Goal: Use online tool/utility: Utilize a website feature to perform a specific function

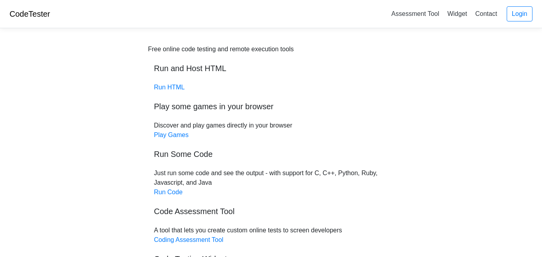
scroll to position [1, 0]
click at [160, 86] on link "Run HTML" at bounding box center [169, 86] width 31 height 7
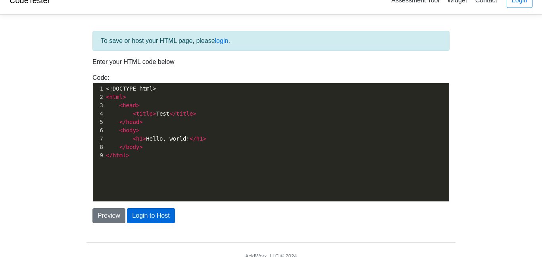
scroll to position [3, 0]
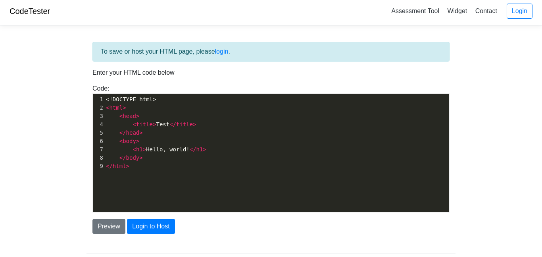
click at [164, 199] on div "xxxxxxxxxx 1 <!DOCTYPE html> 2 < html > 3 < head > 4 < title > Test </ title > …" at bounding box center [277, 159] width 368 height 130
click at [162, 164] on pre "</ html >" at bounding box center [276, 166] width 345 height 8
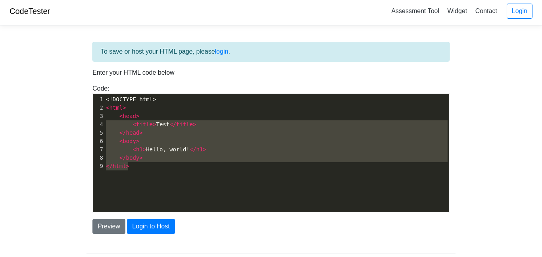
type textarea "<!DOCTYPE html> <html> <head> <title>Test</title> </head> <body> <h1>Hello, wor…"
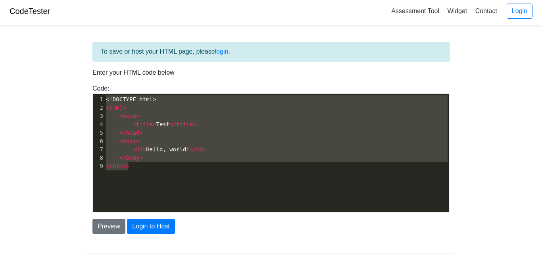
drag, startPoint x: 162, startPoint y: 164, endPoint x: 67, endPoint y: 95, distance: 116.8
click at [67, 95] on body "CodeTester Assessment Tool Widget Contact Login To save or host your HTML page,…" at bounding box center [271, 140] width 542 height 286
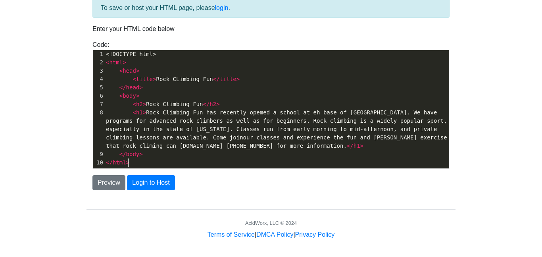
scroll to position [45, 0]
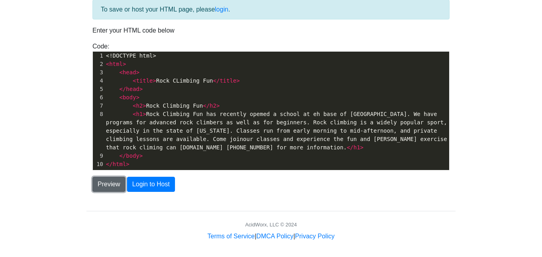
click at [104, 184] on button "Preview" at bounding box center [108, 184] width 33 height 15
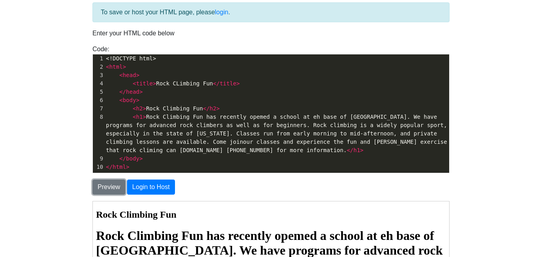
scroll to position [41, 0]
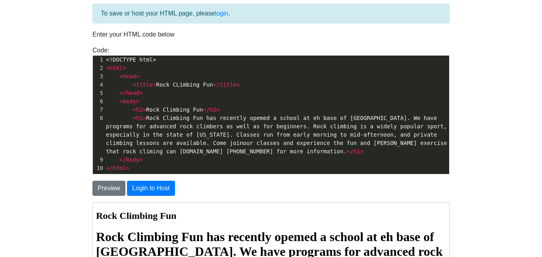
click at [140, 119] on span "h1" at bounding box center [139, 118] width 7 height 6
type textarea "ro"
click at [143, 116] on span ">" at bounding box center [144, 118] width 3 height 6
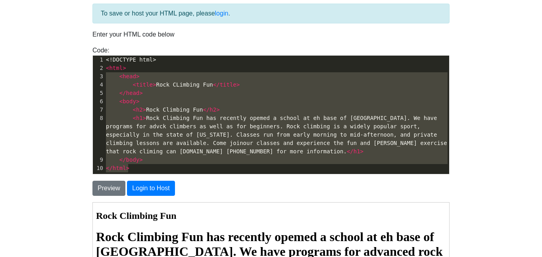
type textarea "<!DOCTYPE html> <html> <head> <title>Rock CLimbing Fun</title> </head> <body> <…"
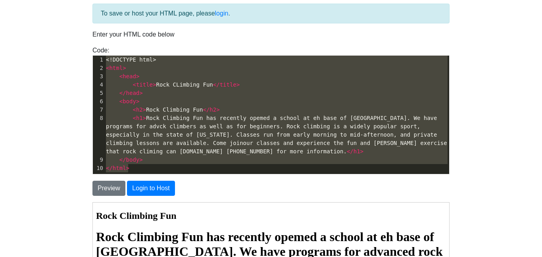
drag, startPoint x: 160, startPoint y: 164, endPoint x: 97, endPoint y: 60, distance: 121.9
click at [104, 60] on div "1 <!DOCTYPE html> 2 < html > 3 < head > 4 < title > Rock CLimbing Fun </ title …" at bounding box center [276, 114] width 345 height 117
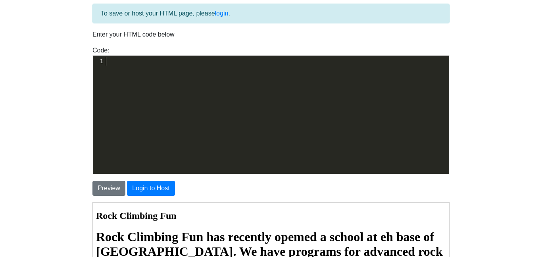
scroll to position [0, 0]
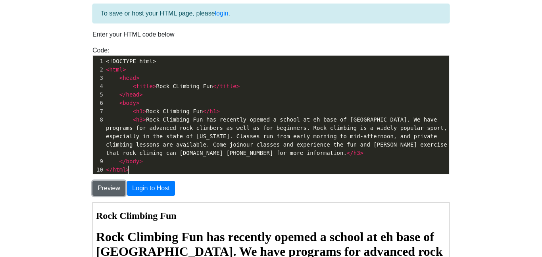
click at [110, 186] on button "Preview" at bounding box center [108, 188] width 33 height 15
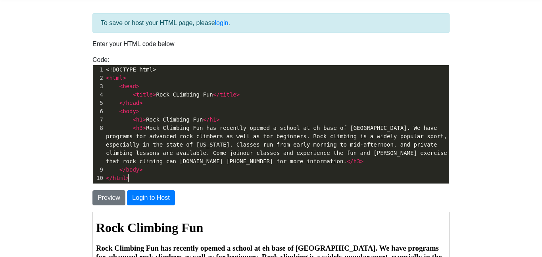
scroll to position [3, 0]
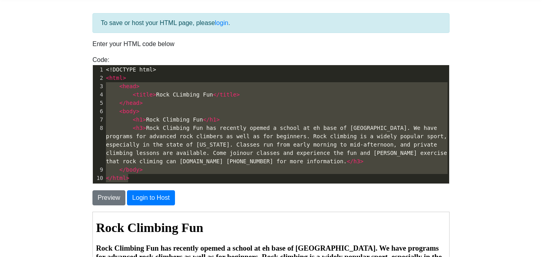
type textarea "<!DOCTYPE html> <html> <head> <title>Rock CLimbing Fun</title> </head> <body> <…"
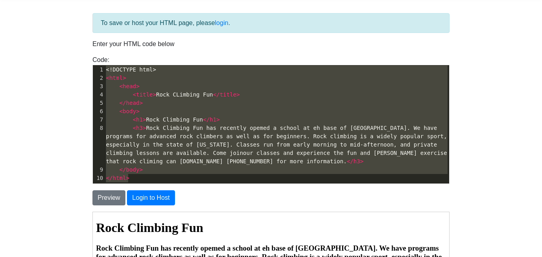
scroll to position [0, 0]
drag, startPoint x: 149, startPoint y: 177, endPoint x: 72, endPoint y: 37, distance: 159.9
click at [72, 37] on body "CodeTester Assessment Tool Widget Contact Login To save or host your HTML page,…" at bounding box center [271, 196] width 542 height 454
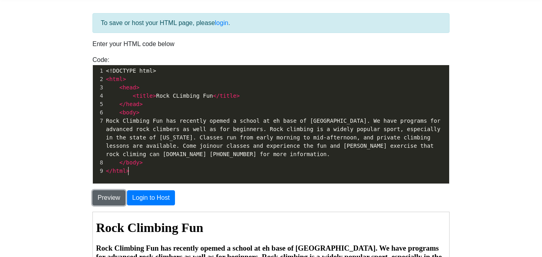
click at [107, 201] on button "Preview" at bounding box center [108, 197] width 33 height 15
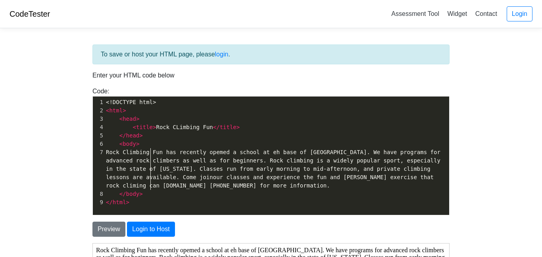
click at [150, 187] on span "Rock Climbing Fun has recently opemed a school at eh base of Mount Rainer. We h…" at bounding box center [275, 169] width 338 height 40
type textarea "<!DOCTYPE html> <html> <head> <title>Rock CLimbing Fun</title> </head> <body> R…"
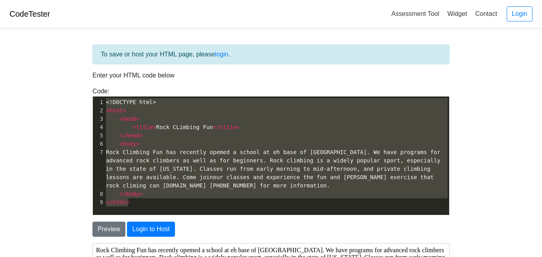
drag, startPoint x: 134, startPoint y: 210, endPoint x: 74, endPoint y: 77, distance: 145.0
click at [74, 77] on body "CodeTester Assessment Tool Widget Contact Login To save or host your HTML page,…" at bounding box center [271, 227] width 542 height 454
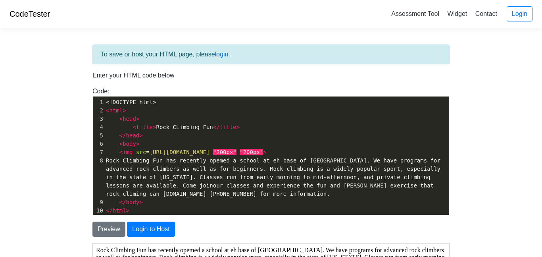
scroll to position [2, 0]
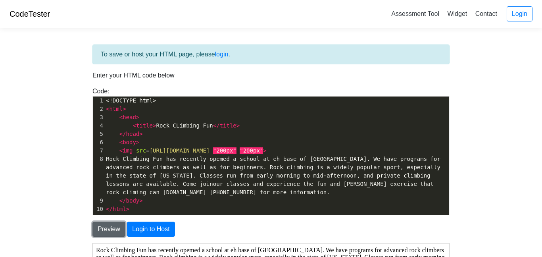
click at [105, 228] on button "Preview" at bounding box center [108, 229] width 33 height 15
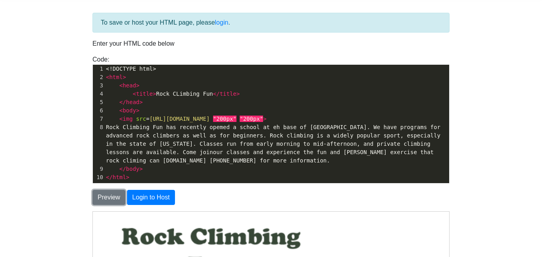
scroll to position [33, 0]
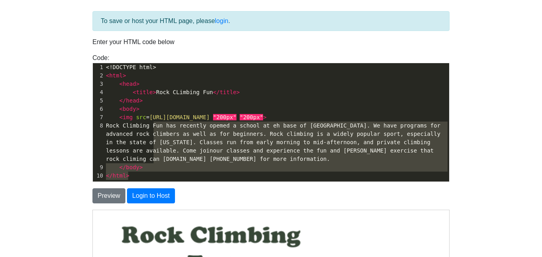
type textarea "<!DOCTYPE html> <html> <head> <title>Rock CLimbing Fun</title> </head> <body> <…"
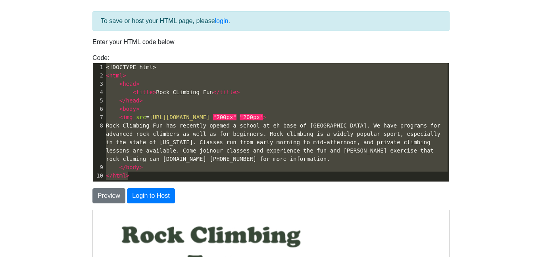
drag, startPoint x: 211, startPoint y: 172, endPoint x: 98, endPoint y: 65, distance: 155.9
click at [104, 65] on div "1 <!DOCTYPE html> 2 < html > 3 < head > 4 < title > Rock CLimbing Fun </ title …" at bounding box center [276, 121] width 345 height 117
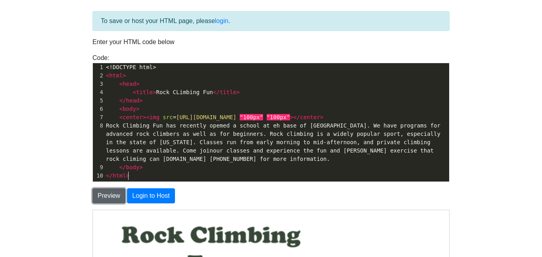
click at [112, 196] on button "Preview" at bounding box center [108, 195] width 33 height 15
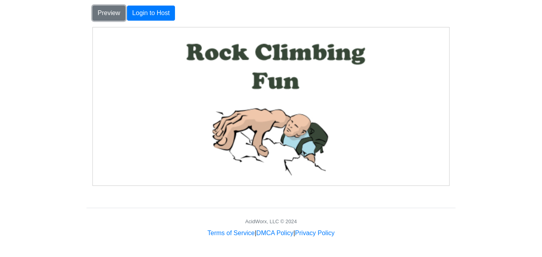
scroll to position [0, 0]
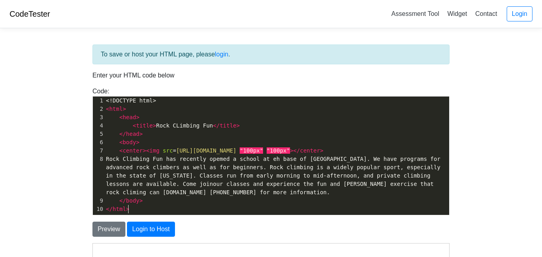
type textarea "<!DOCTYPE html> <html> <head> <title>Rock CLimbing Fun</title> </head> <body> <…"
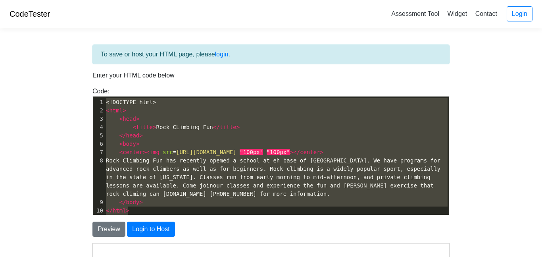
drag, startPoint x: 206, startPoint y: 208, endPoint x: 65, endPoint y: 94, distance: 181.5
click at [65, 94] on body "CodeTester Assessment Tool Widget Contact Login To save or host your HTML page,…" at bounding box center [271, 227] width 542 height 454
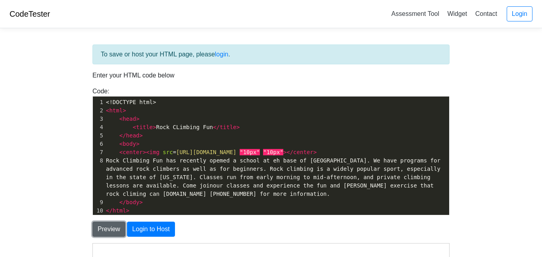
click at [112, 229] on button "Preview" at bounding box center [108, 229] width 33 height 15
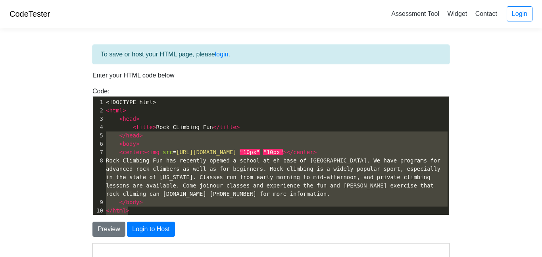
type textarea "<!DOCTYPE html> <html> <head> <title>Rock CLimbing Fun</title> </head> <body> <…"
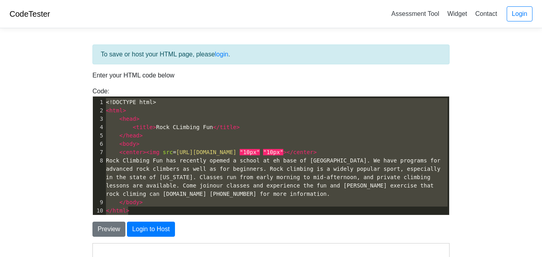
drag, startPoint x: 136, startPoint y: 214, endPoint x: 81, endPoint y: 95, distance: 131.4
click at [81, 95] on div "To save or host your HTML page, please login . Enter your HTML code below Code:…" at bounding box center [271, 244] width 381 height 419
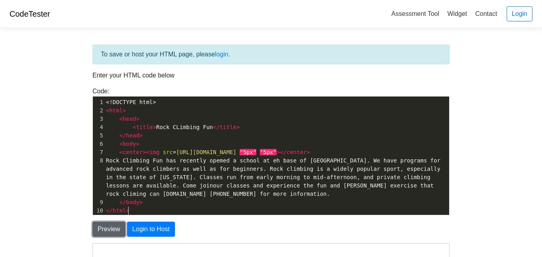
click at [119, 229] on button "Preview" at bounding box center [108, 229] width 33 height 15
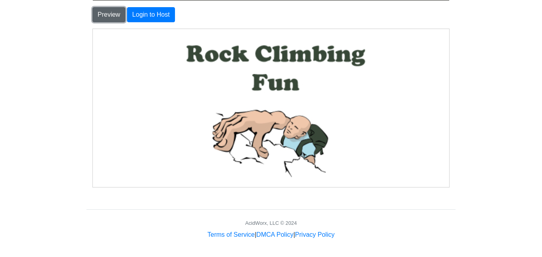
scroll to position [216, 0]
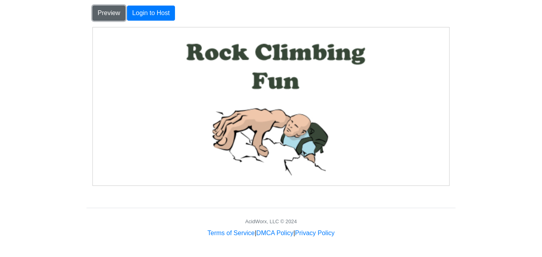
click at [100, 15] on button "Preview" at bounding box center [108, 13] width 33 height 15
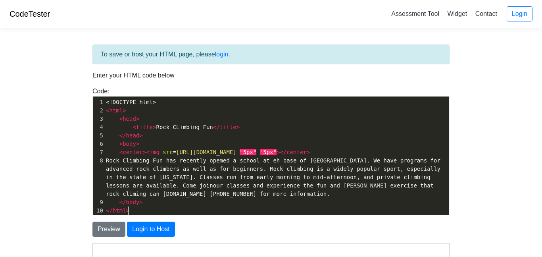
type textarea "<!DOCTYPE html> <html> <head> <title>Rock CLimbing Fun</title> </head> <body> <…"
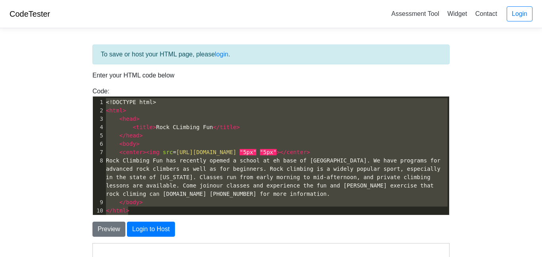
drag, startPoint x: 260, startPoint y: 210, endPoint x: 51, endPoint y: 101, distance: 235.4
click at [51, 101] on body "CodeTester Assessment Tool Widget Contact Login To save or host your HTML page,…" at bounding box center [271, 227] width 542 height 454
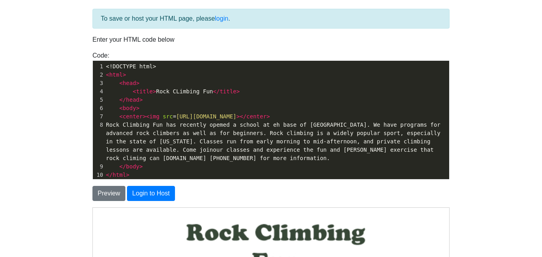
scroll to position [23, 0]
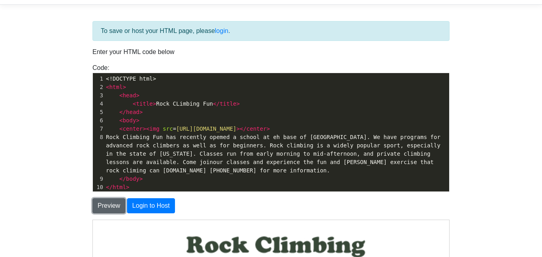
click at [107, 207] on button "Preview" at bounding box center [108, 205] width 33 height 15
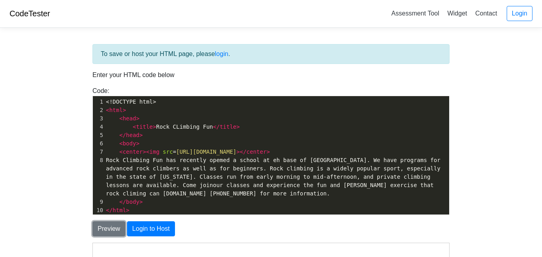
scroll to position [4, 0]
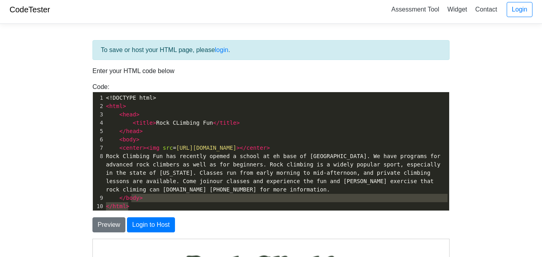
type textarea "<!DOCTYPE html> <html> <head> <title>Rock CLimbing Fun</title> </head> <body> <…"
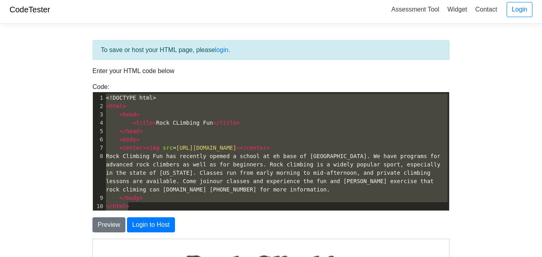
drag, startPoint x: 145, startPoint y: 208, endPoint x: 93, endPoint y: 52, distance: 164.3
click at [93, 52] on div "To save or host your HTML page, please login . Enter your HTML code below Code:…" at bounding box center [271, 220] width 369 height 360
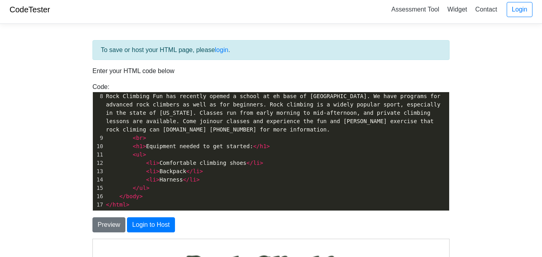
scroll to position [60, 0]
click at [100, 225] on button "Preview" at bounding box center [108, 224] width 33 height 15
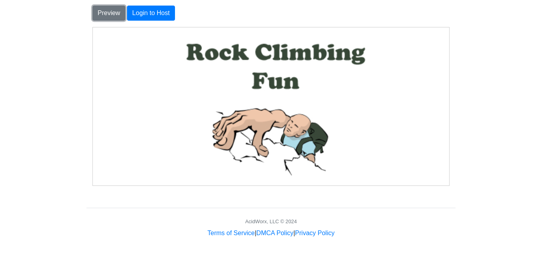
scroll to position [0, 0]
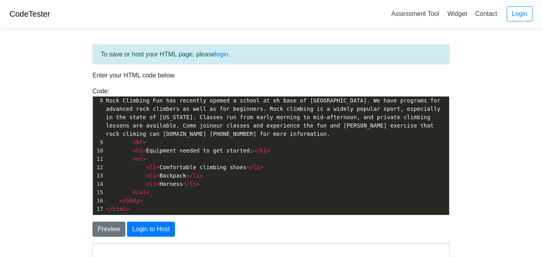
click at [243, 101] on span "Rock Climbing Fun has recently opemed a school at eh base of Mount Rainer. We h…" at bounding box center [275, 117] width 338 height 40
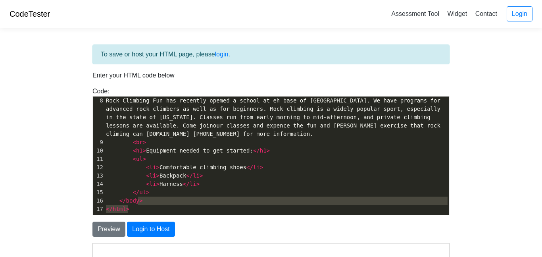
type textarea "Rock Climbing Fun has recently opemed a school at eh base of Mount Rainer. We h…"
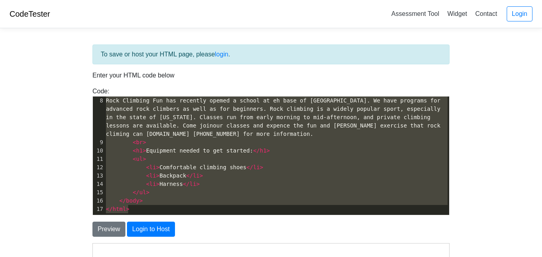
drag, startPoint x: 147, startPoint y: 208, endPoint x: 85, endPoint y: 100, distance: 124.5
click at [85, 100] on div "To save or host your HTML page, please login . Enter your HTML code below Code:…" at bounding box center [271, 244] width 381 height 419
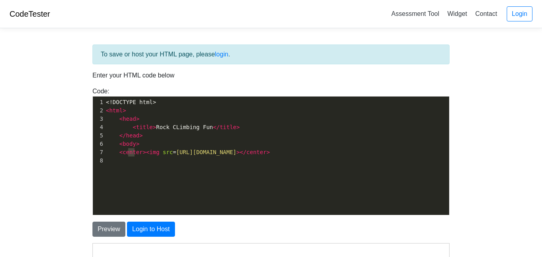
type textarea "<!DOCTYPE html> <html> <head> <title>Rock CLimbing Fun</title> </head> <body> <…"
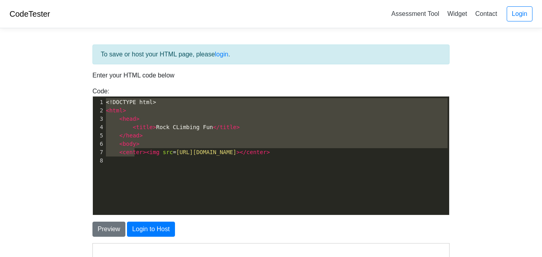
drag, startPoint x: 134, startPoint y: 153, endPoint x: 67, endPoint y: 59, distance: 115.4
click at [67, 59] on body "CodeTester Assessment Tool Widget Contact Login To save or host your HTML page,…" at bounding box center [271, 227] width 542 height 454
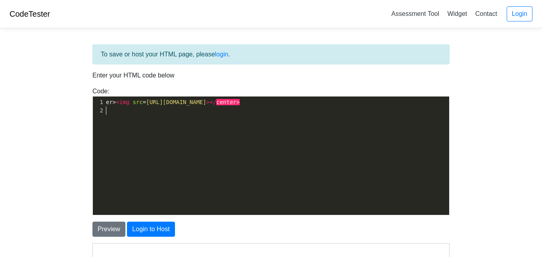
type textarea "er><img src=https://codehs.com/uploads/137773453b0e4924b52685a590df4152></cente…"
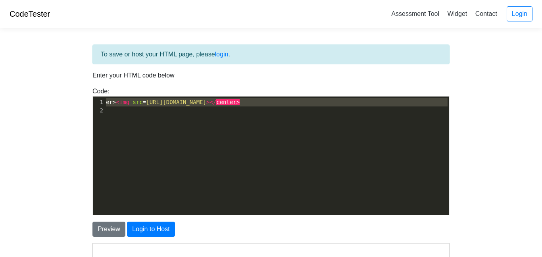
drag, startPoint x: 108, startPoint y: 112, endPoint x: 87, endPoint y: 89, distance: 31.2
click at [87, 89] on div "Code: <!DOCTYPE html> <html> <head> <title>Test</title> </head> <body> <h1>Hell…" at bounding box center [271, 151] width 369 height 129
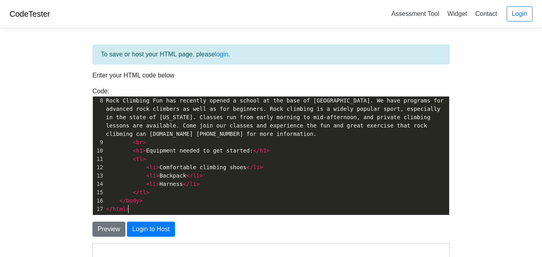
scroll to position [60, 0]
click at [100, 233] on button "Preview" at bounding box center [108, 229] width 33 height 15
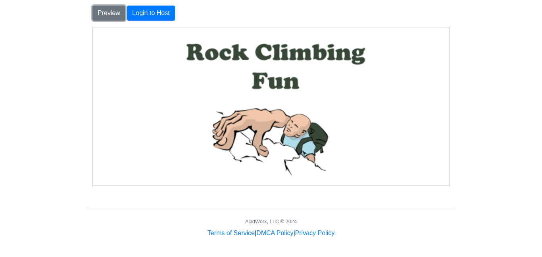
scroll to position [0, 0]
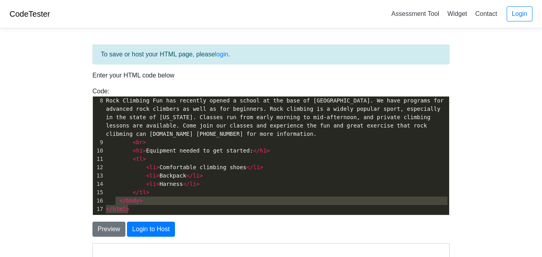
type textarea "<!DOCTYPE html> <html> <head> <title>Rock CLimbing Fun</title> </head> <body> <…"
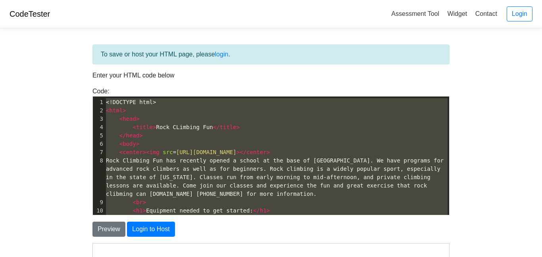
drag, startPoint x: 136, startPoint y: 208, endPoint x: 87, endPoint y: 85, distance: 132.4
click at [87, 85] on div "To save or host your HTML page, please login . Enter your HTML code below Code:…" at bounding box center [271, 224] width 369 height 360
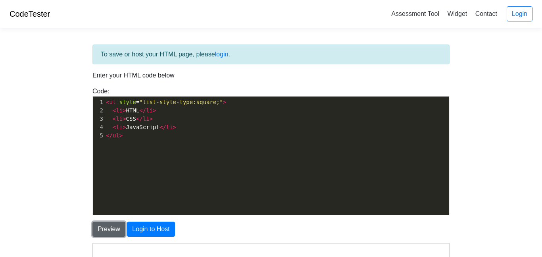
click at [101, 223] on button "Preview" at bounding box center [108, 229] width 33 height 15
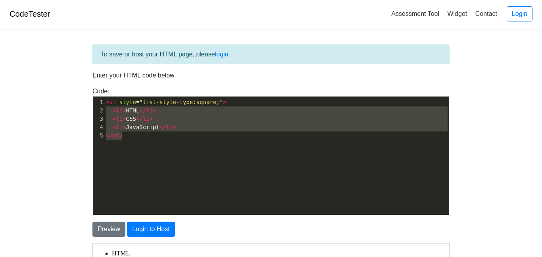
type textarea "<ul style="list-style-type:square;"> <li>HTML</li> <li>CSS</li> <li>JavaScript<…"
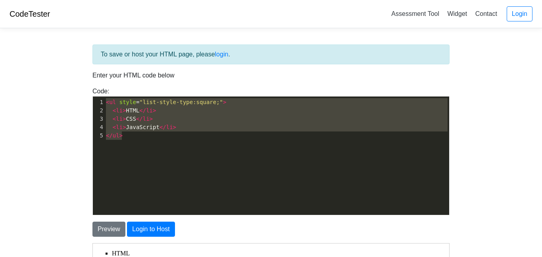
drag, startPoint x: 121, startPoint y: 184, endPoint x: 86, endPoint y: 91, distance: 100.0
click at [87, 91] on div "Code: <!DOCTYPE html> <html> <head> <title>Test</title> </head> <body> <h1>Hell…" at bounding box center [271, 151] width 369 height 129
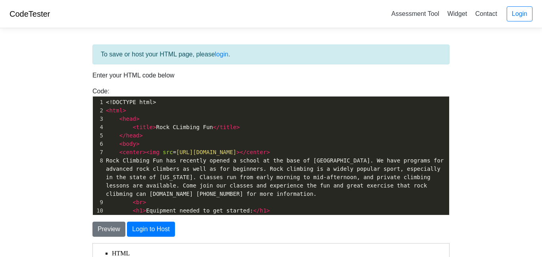
scroll to position [60, 0]
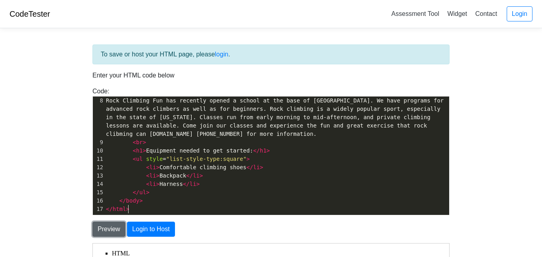
click at [113, 227] on button "Preview" at bounding box center [108, 229] width 33 height 15
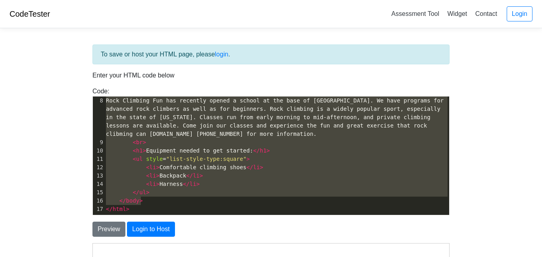
scroll to position [18, 0]
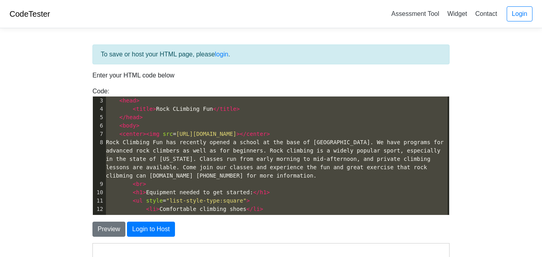
type textarea "<!DOCTYPE html> <html> <head> <title>Rock CLimbing Fun</title> </head> <body> <…"
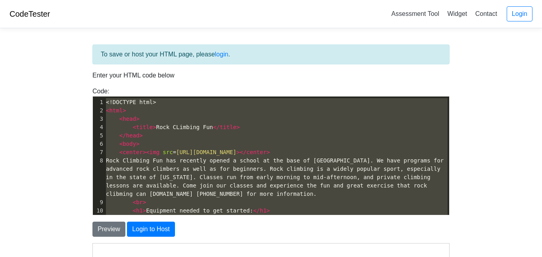
drag, startPoint x: 170, startPoint y: 204, endPoint x: 56, endPoint y: 79, distance: 169.5
click at [56, 79] on body "CodeTester Assessment Tool Widget Contact Login To save or host your HTML page,…" at bounding box center [271, 227] width 542 height 454
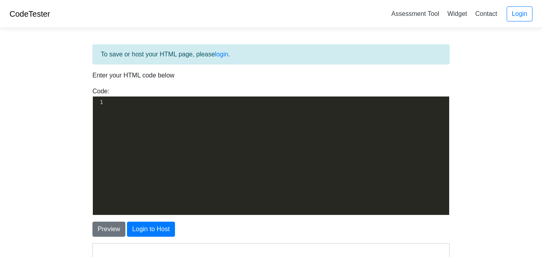
paste textarea ">"
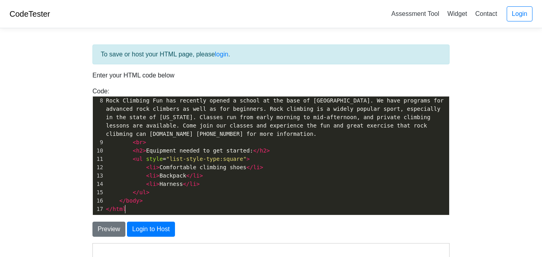
scroll to position [3, 3]
type textarea ">"
click at [103, 233] on button "Preview" at bounding box center [108, 229] width 33 height 15
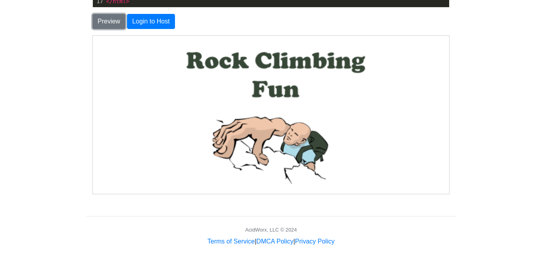
scroll to position [0, 0]
